Goal: Task Accomplishment & Management: Manage account settings

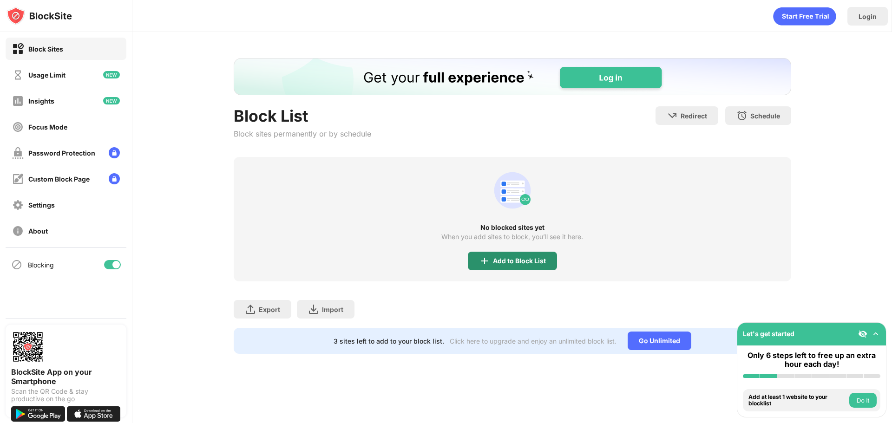
click at [532, 264] on div "Add to Block List" at bounding box center [519, 260] width 53 height 7
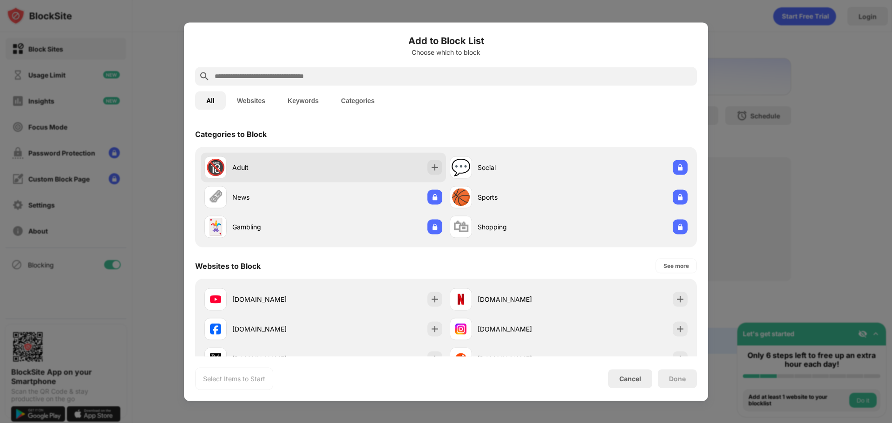
click at [287, 173] on div "🔞 Adult" at bounding box center [263, 167] width 119 height 22
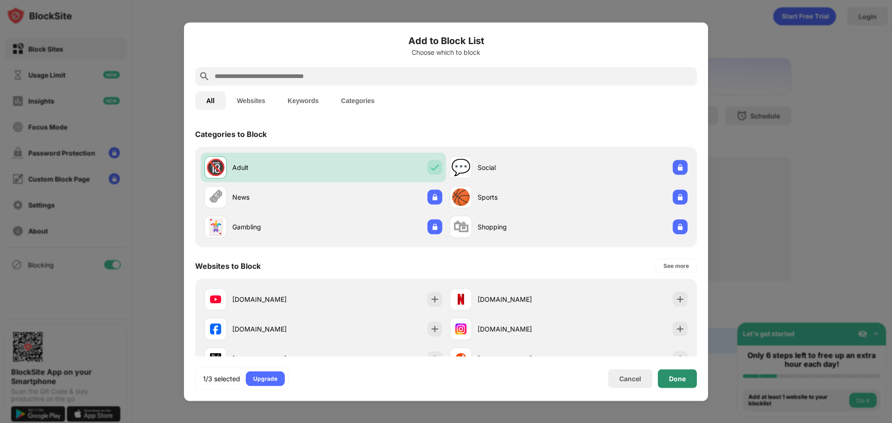
click at [669, 381] on div "Done" at bounding box center [677, 378] width 17 height 7
